Goal: Task Accomplishment & Management: Manage account settings

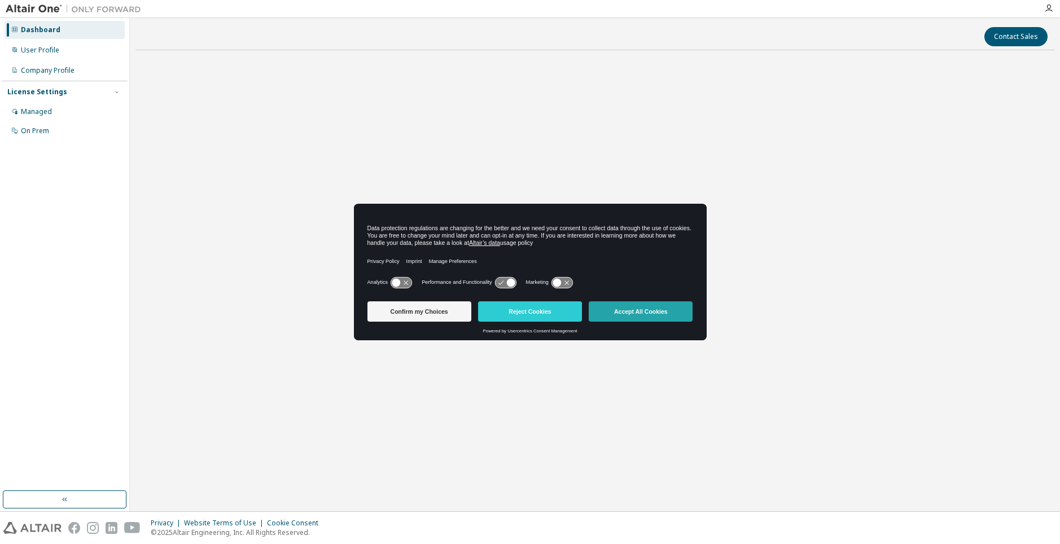
click at [631, 318] on button "Accept All Cookies" at bounding box center [640, 311] width 104 height 20
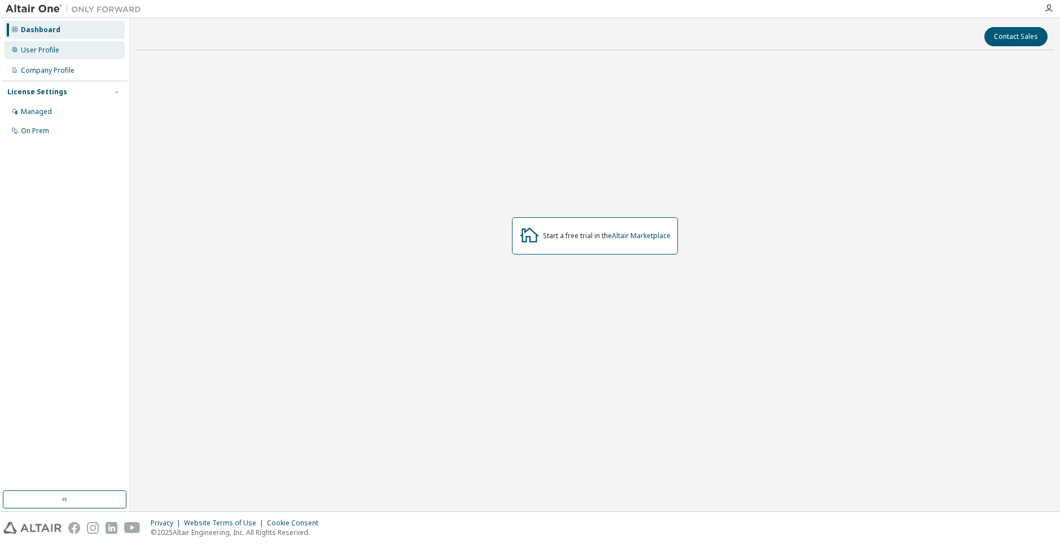
click at [51, 55] on div "User Profile" at bounding box center [65, 50] width 120 height 18
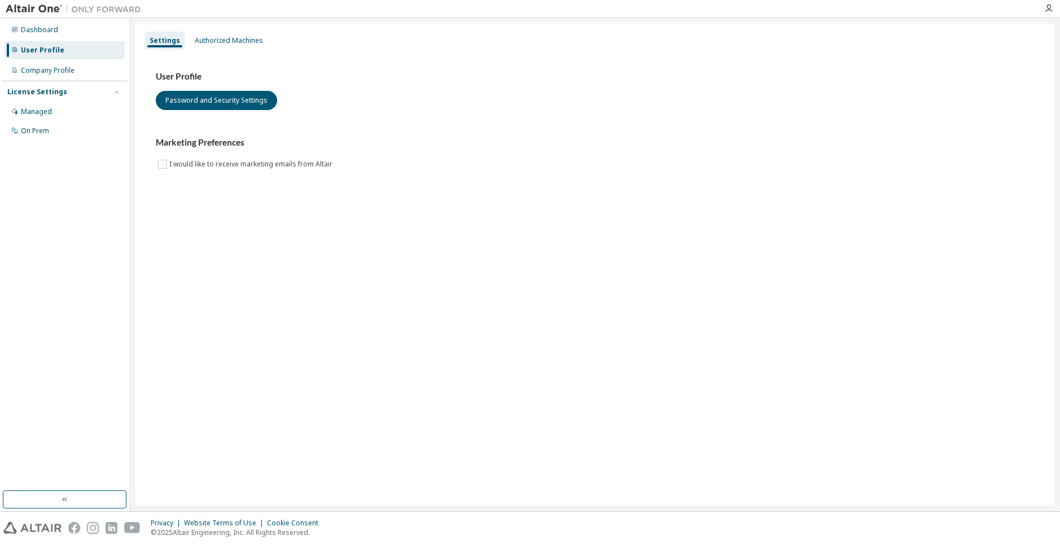
click at [212, 50] on div "Settings Authorized Machines" at bounding box center [594, 40] width 905 height 20
click at [214, 45] on div "Authorized Machines" at bounding box center [229, 40] width 68 height 9
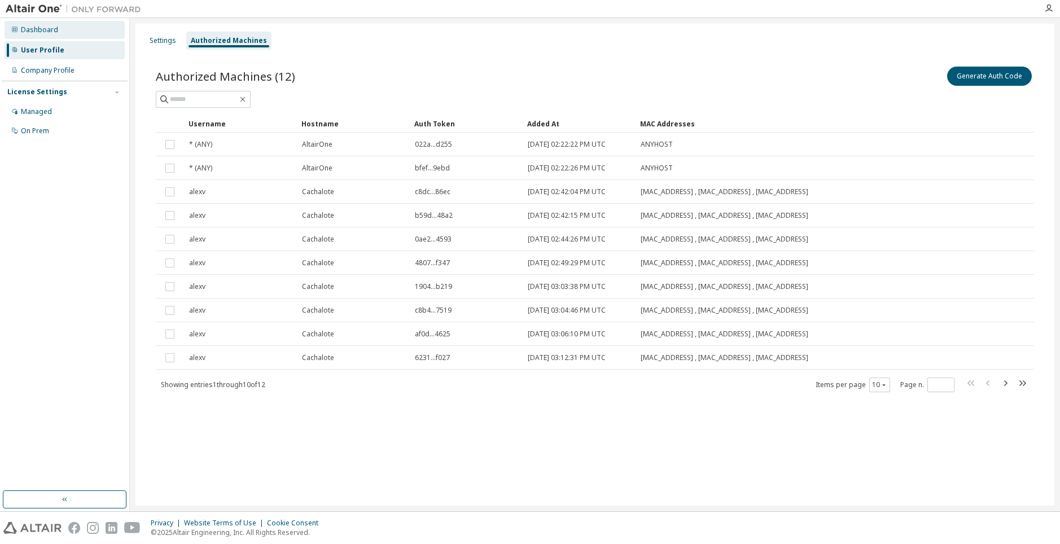
click at [59, 36] on div "Dashboard" at bounding box center [65, 30] width 120 height 18
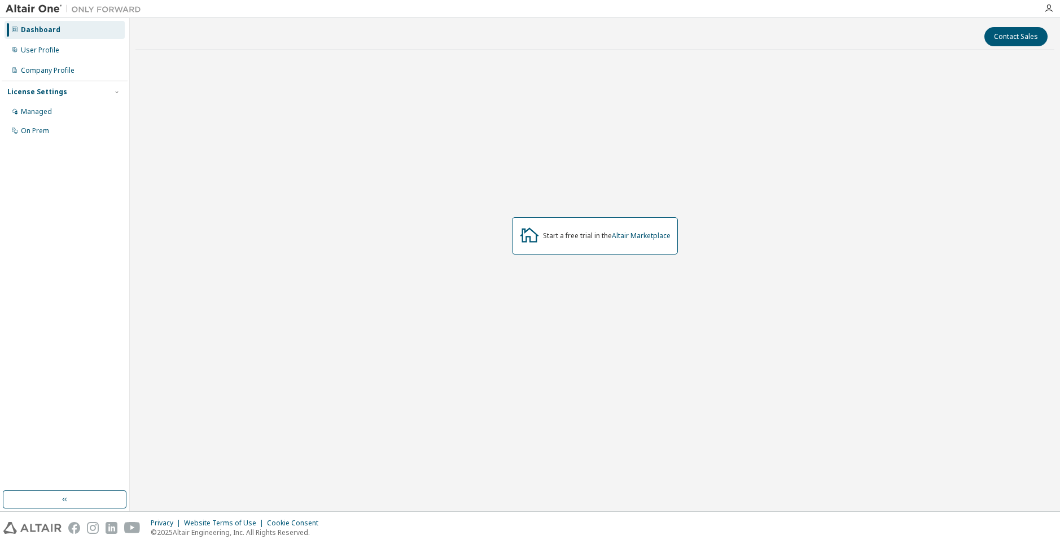
click at [590, 242] on div "Start a free trial in the Altair Marketplace" at bounding box center [595, 235] width 166 height 37
click at [53, 50] on div "User Profile" at bounding box center [40, 50] width 38 height 9
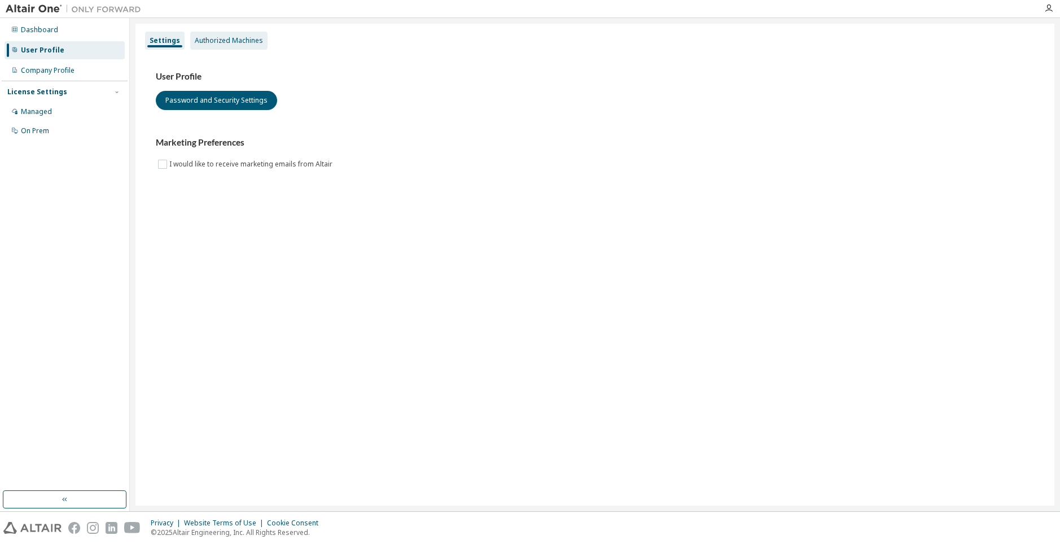
click at [223, 37] on div "Authorized Machines" at bounding box center [229, 40] width 68 height 9
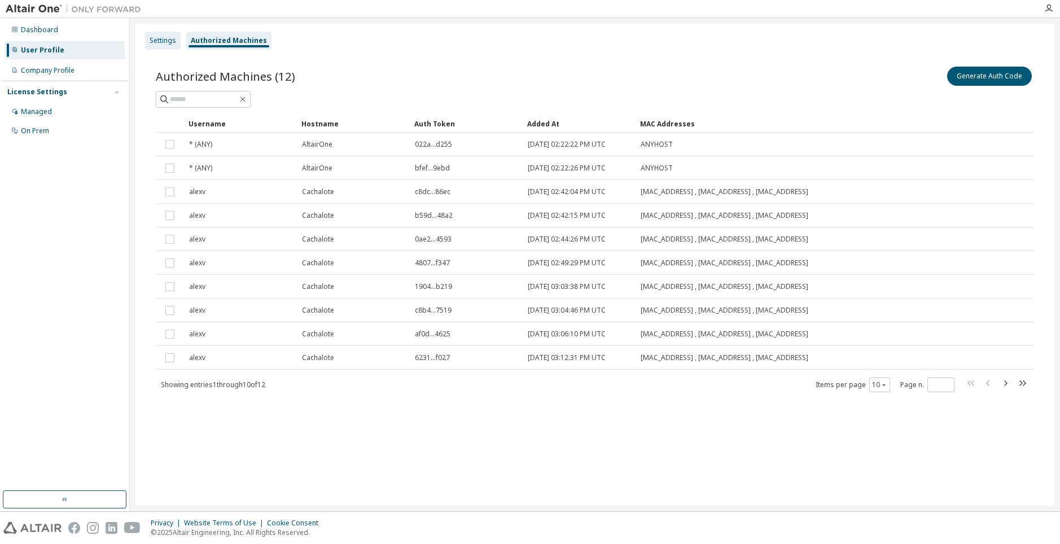
click at [174, 39] on div "Settings" at bounding box center [163, 40] width 27 height 9
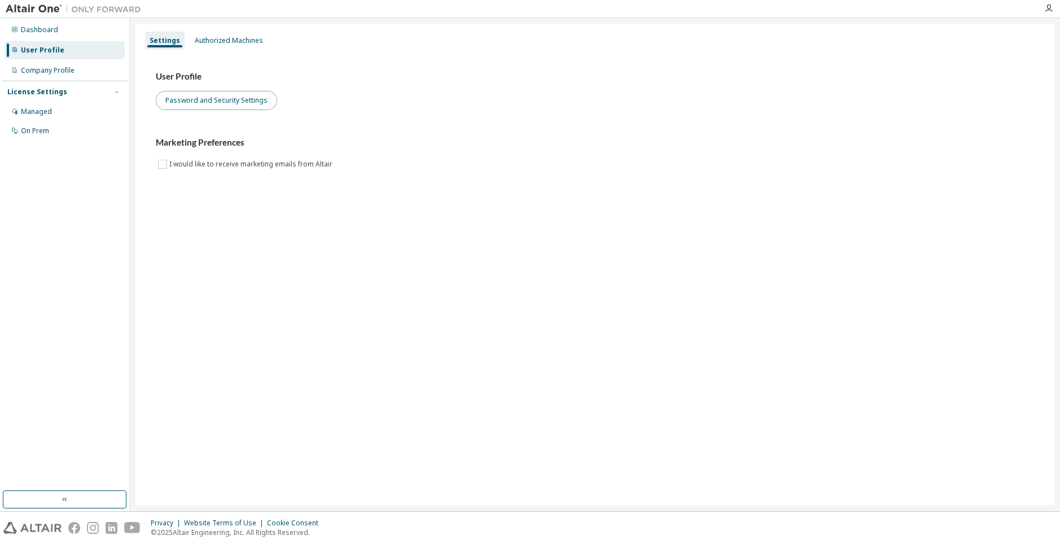
click at [236, 96] on button "Password and Security Settings" at bounding box center [216, 100] width 121 height 19
